Goal: Navigation & Orientation: Find specific page/section

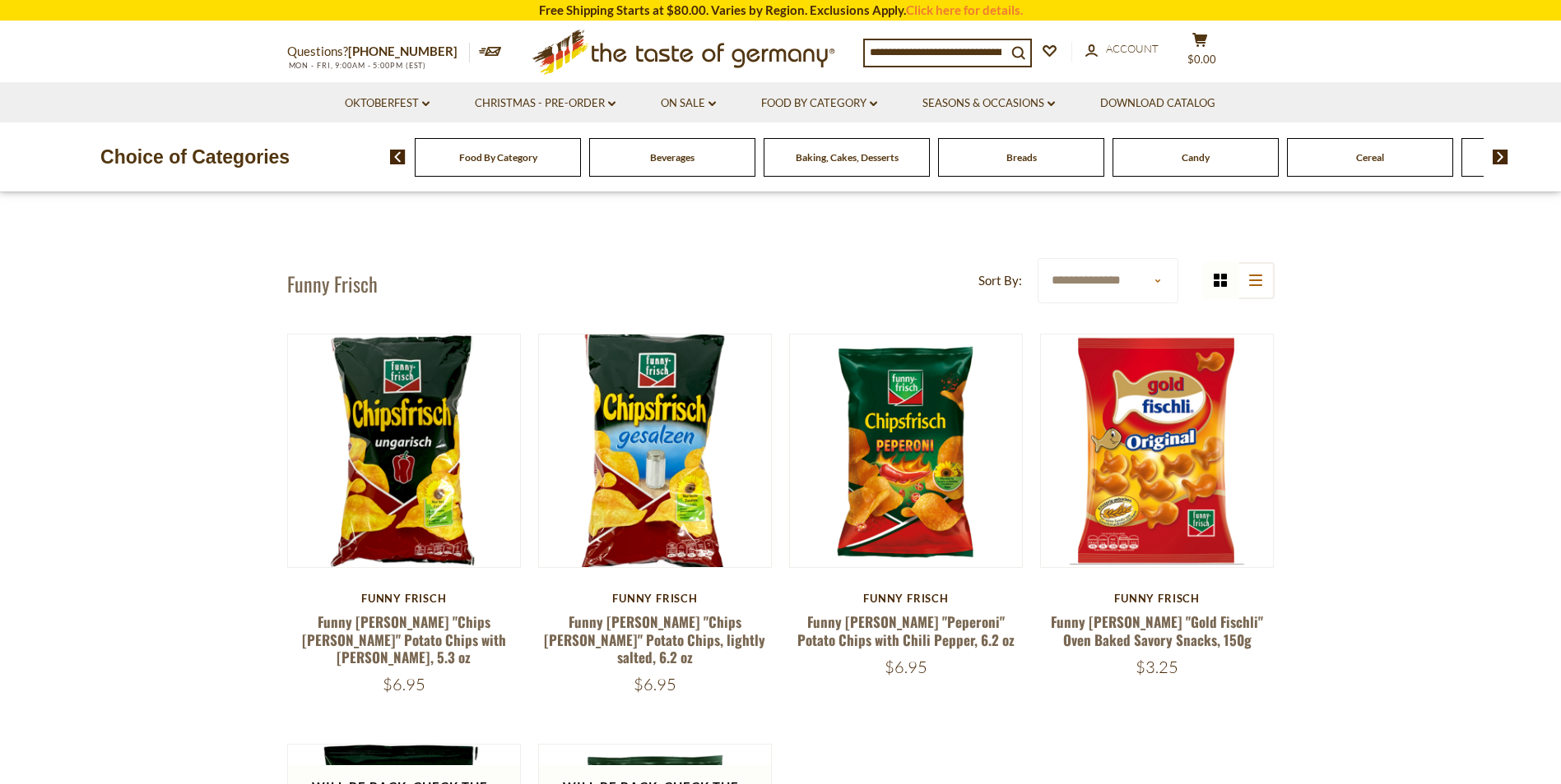
click at [865, 159] on span "Baking, Cakes, Desserts" at bounding box center [847, 157] width 103 height 12
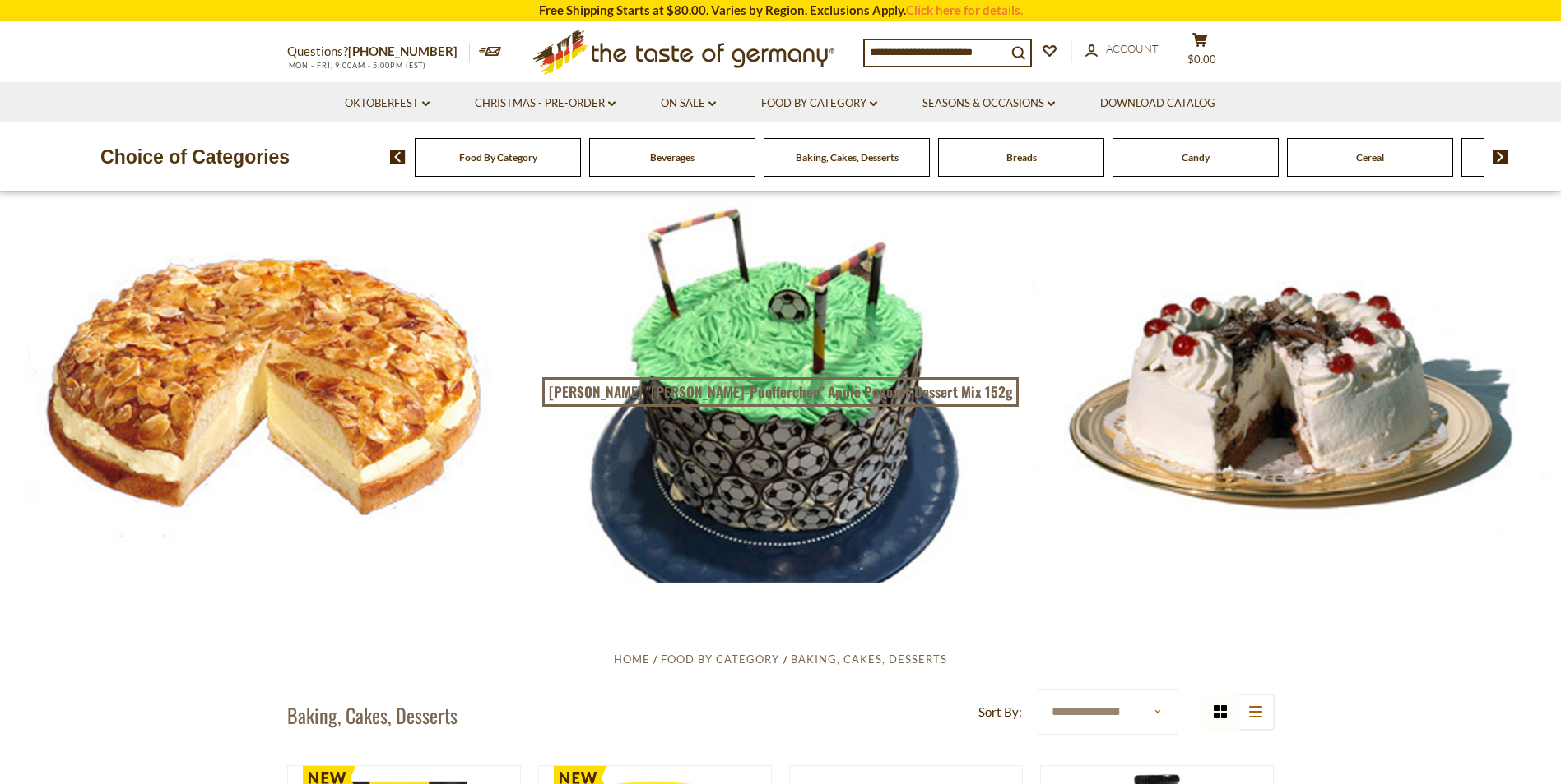
click at [1024, 153] on span "Breads" at bounding box center [1021, 157] width 31 height 12
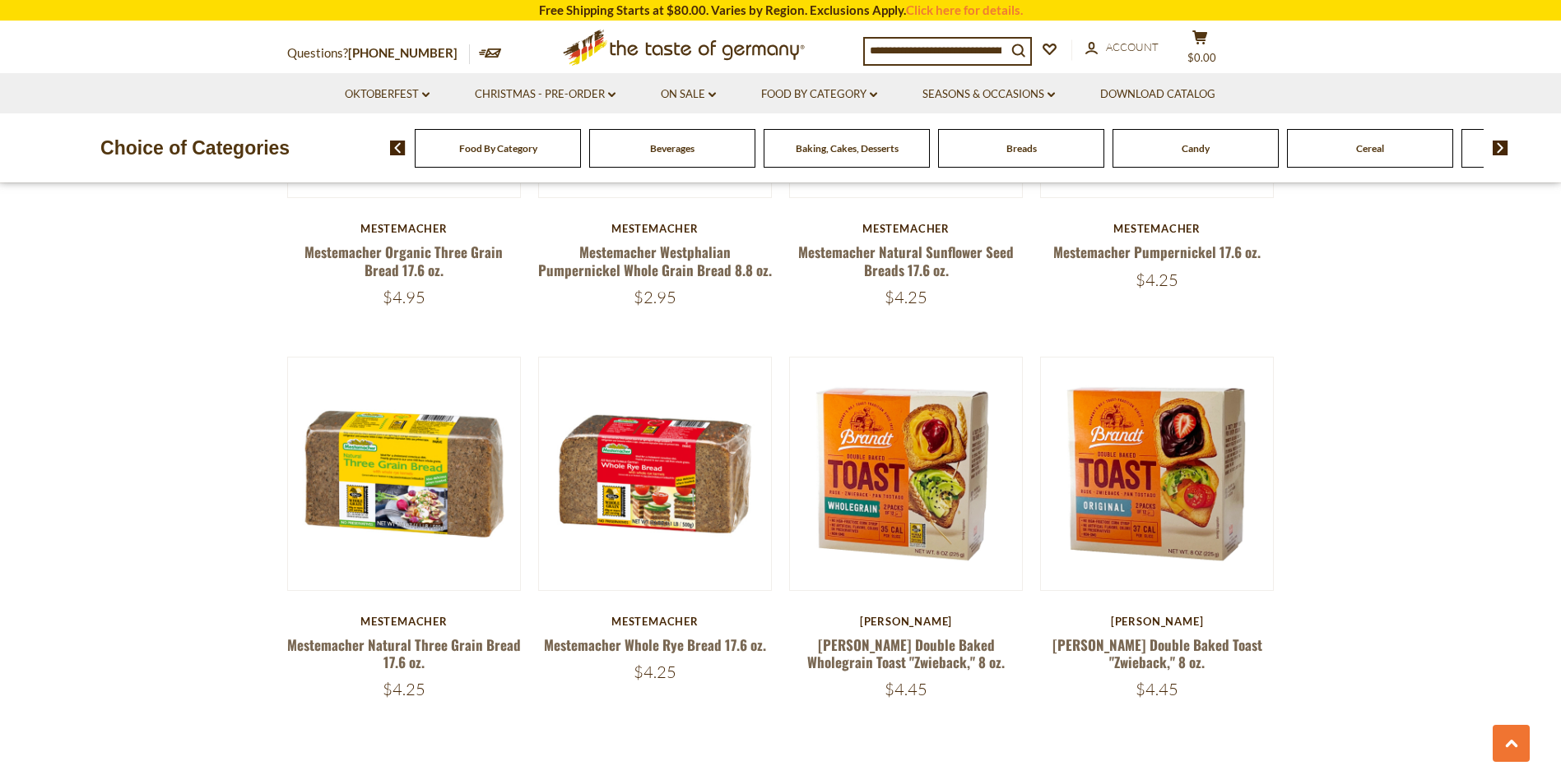
scroll to position [3782, 0]
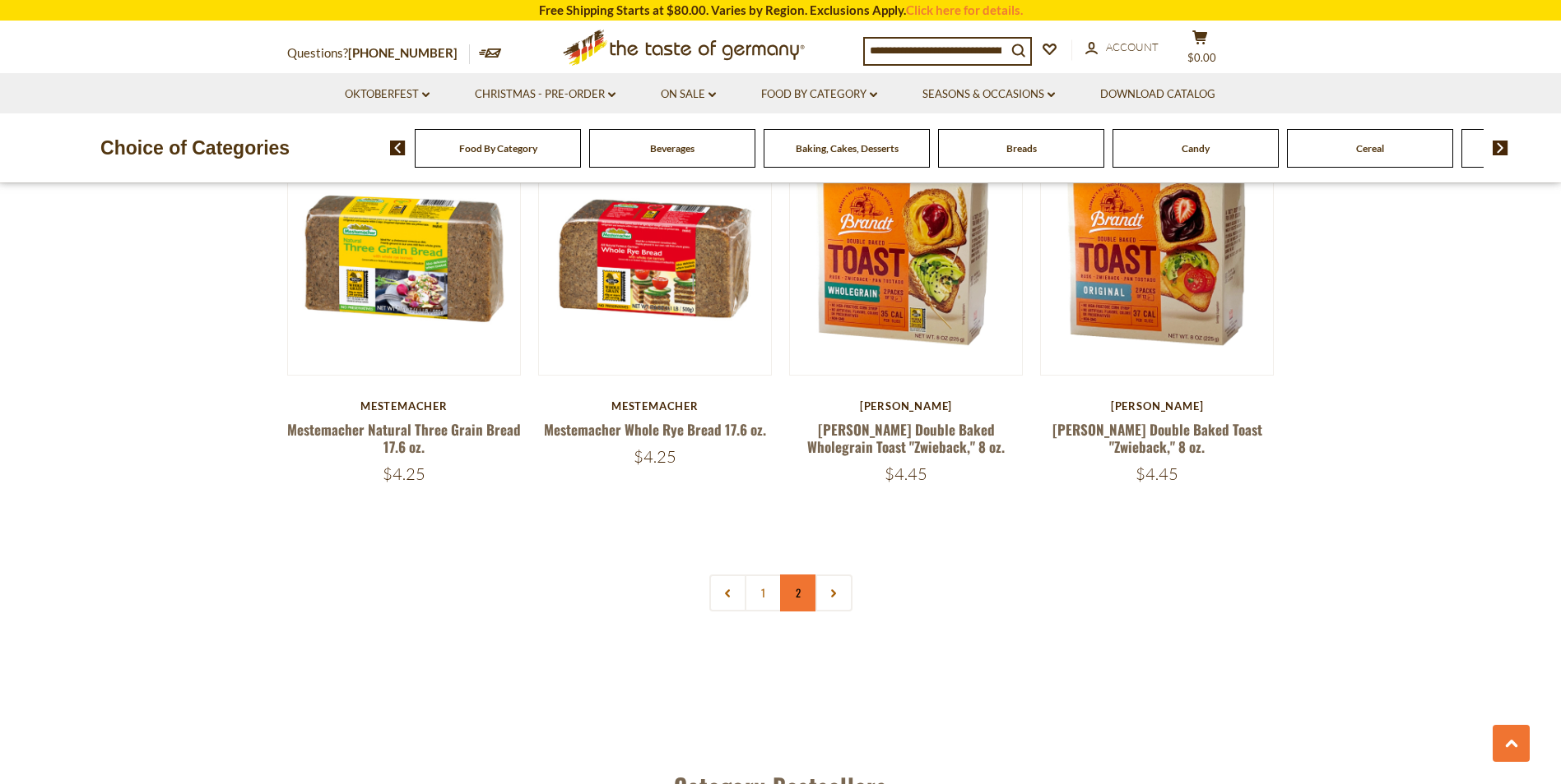
click at [794, 590] on link "2" at bounding box center [798, 593] width 37 height 37
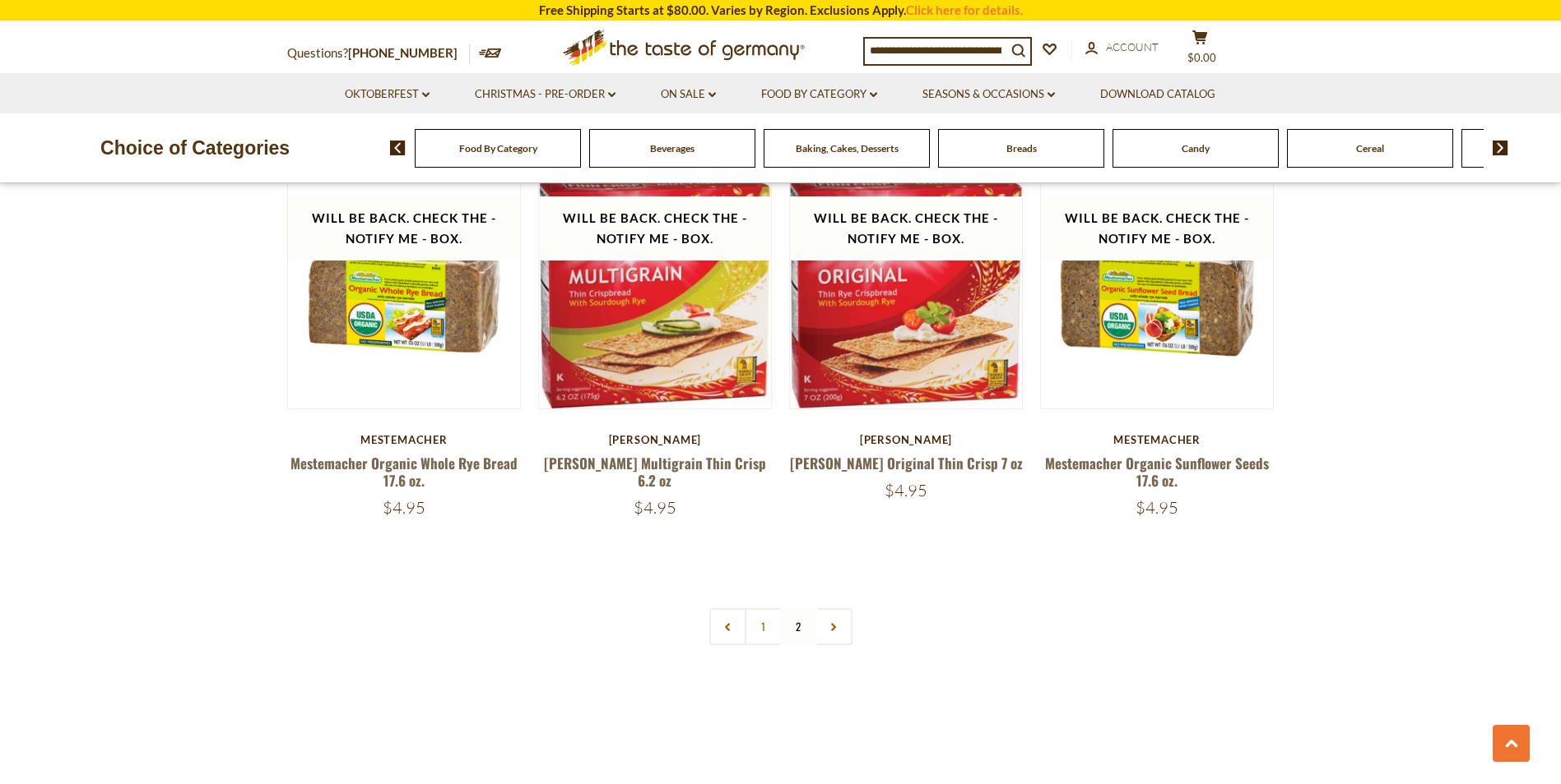
scroll to position [2334, 0]
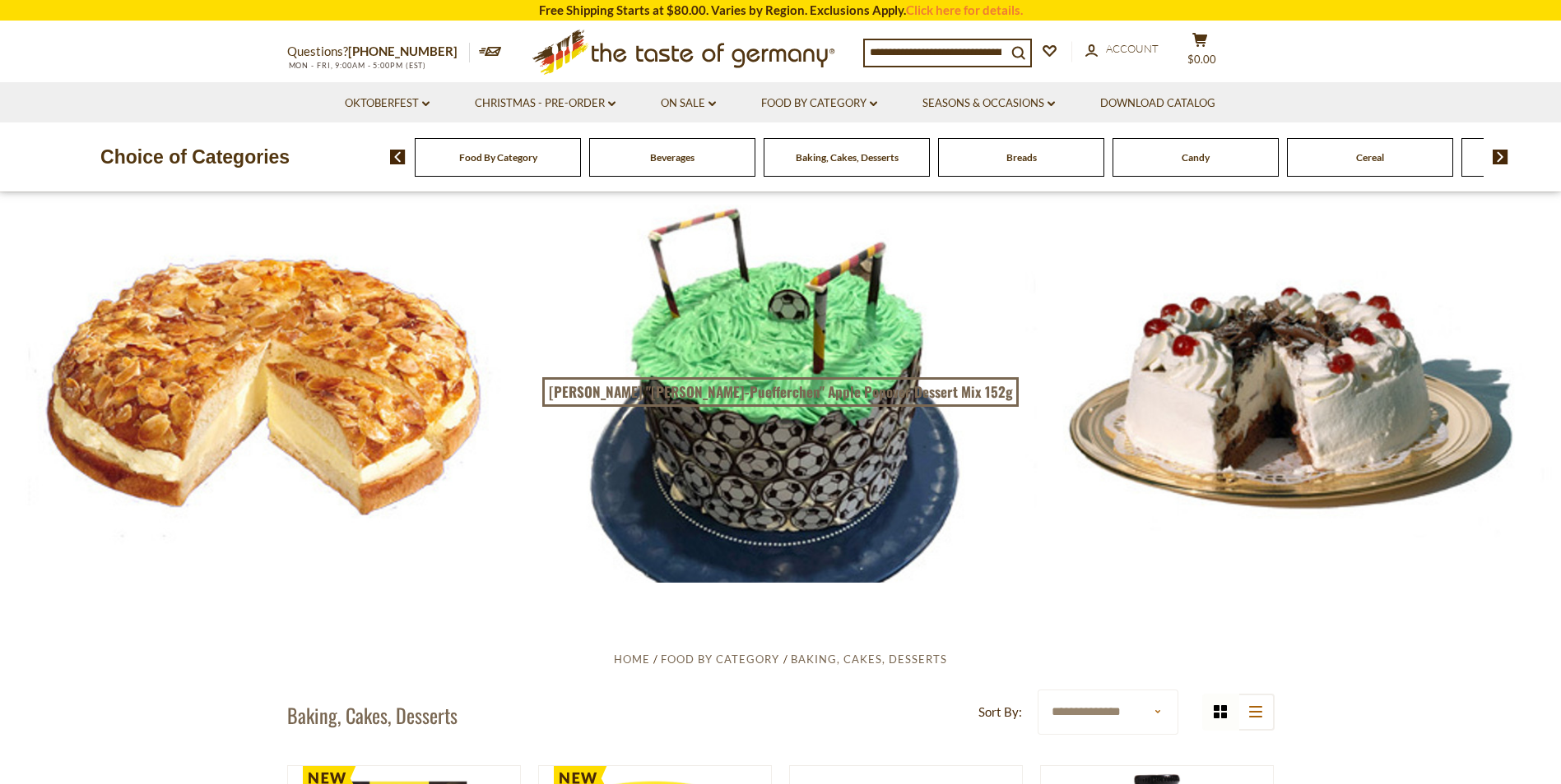
click at [673, 161] on span "Beverages" at bounding box center [672, 157] width 45 height 12
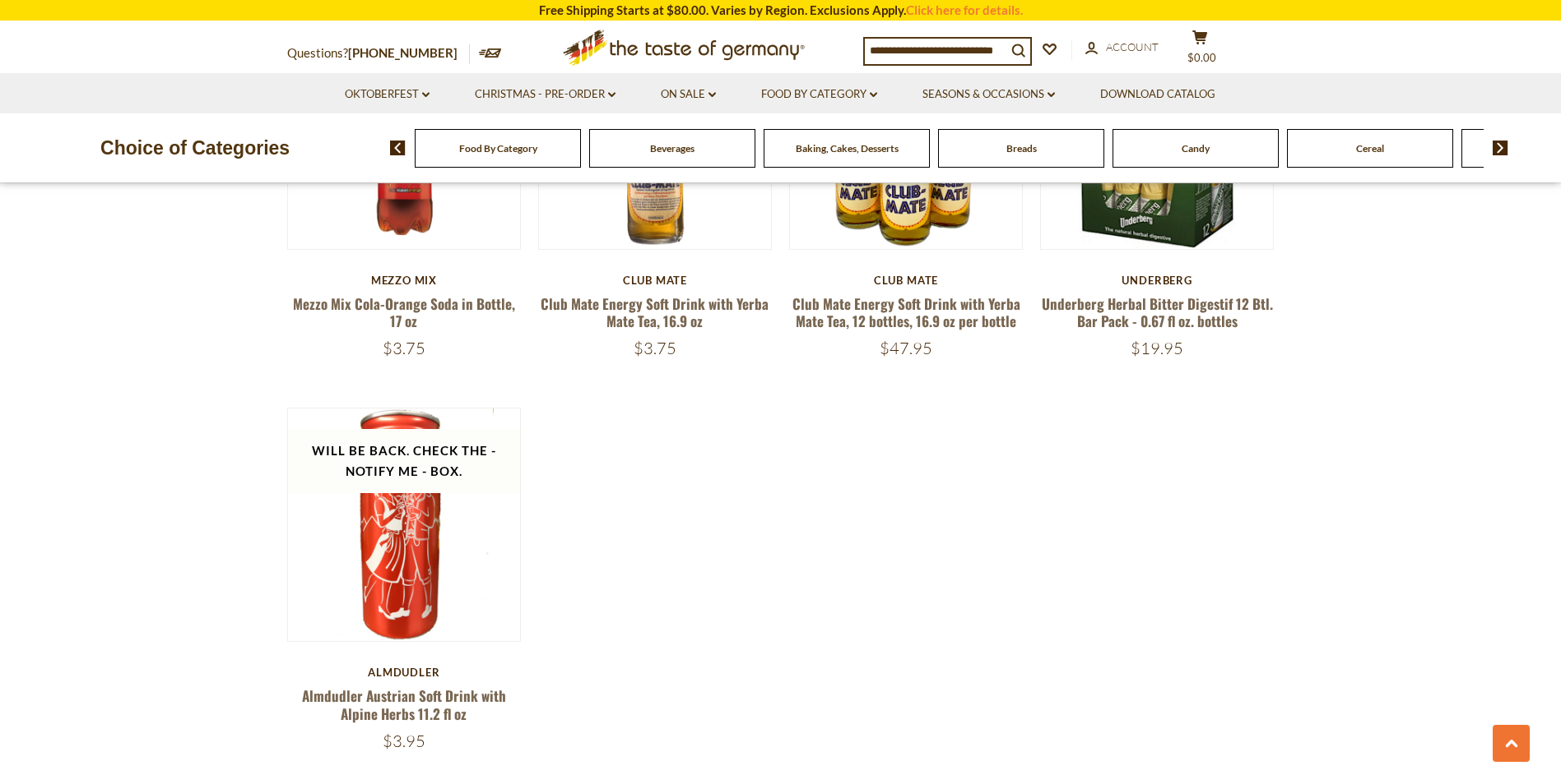
scroll to position [3125, 0]
